Goal: Check status

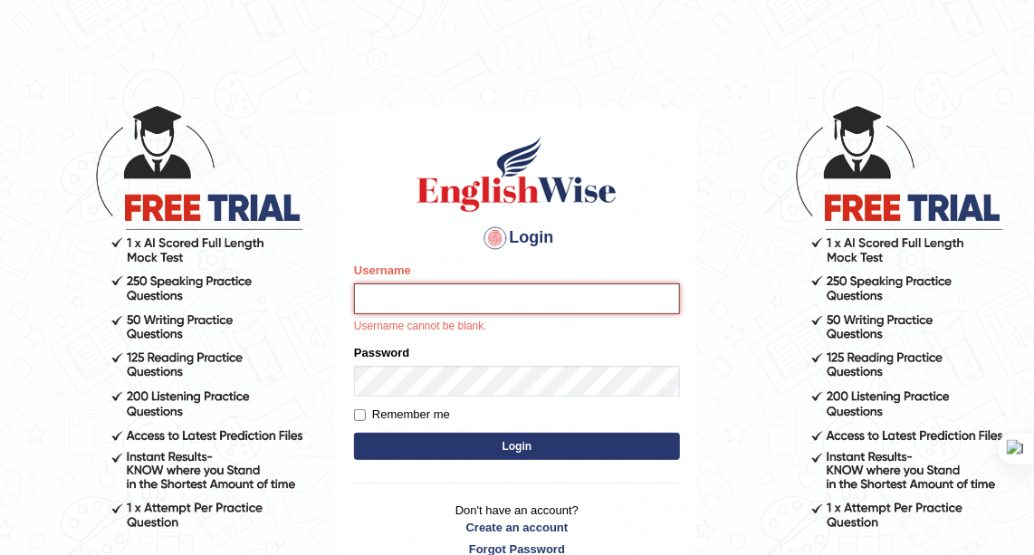
type input "zorbaenglish"
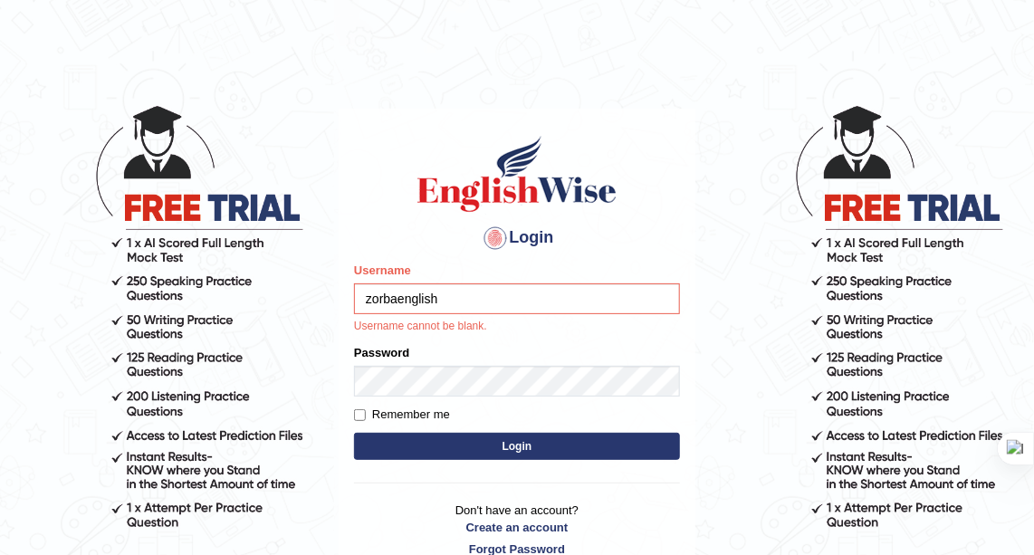
click at [498, 447] on button "Login" at bounding box center [517, 446] width 326 height 27
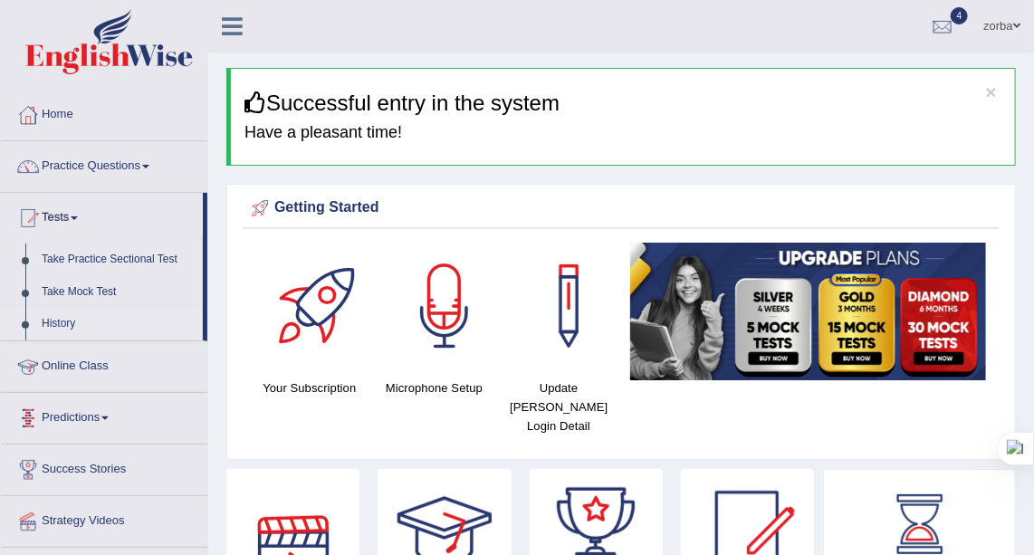
click at [86, 319] on link "History" at bounding box center [118, 324] width 169 height 33
